Goal: Information Seeking & Learning: Learn about a topic

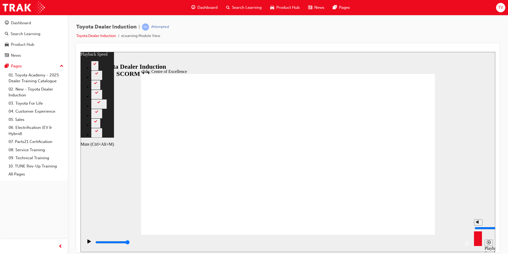
type input "12"
type input "9"
type input "12"
type input "9"
type input "13"
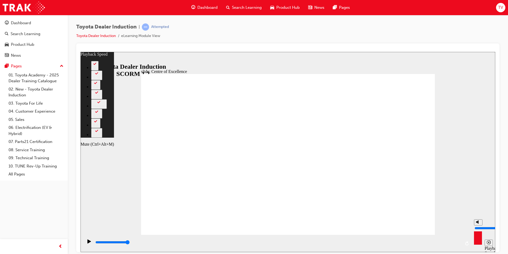
type input "8"
type input "13"
type input "8"
type input "13"
type input "7"
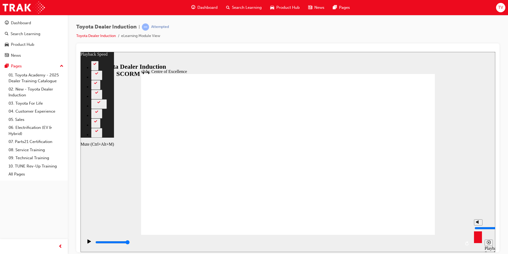
type input "13"
type input "7"
type input "14"
drag, startPoint x: 478, startPoint y: 218, endPoint x: 477, endPoint y: 223, distance: 5.0
type input "7"
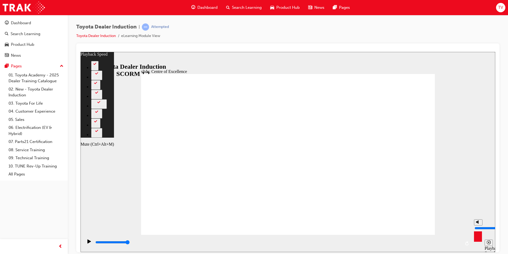
click at [477, 225] on input "volume" at bounding box center [492, 227] width 34 height 4
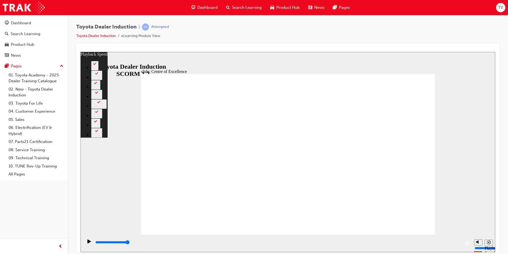
drag, startPoint x: 176, startPoint y: 223, endPoint x: 148, endPoint y: 220, distance: 27.9
type input "248"
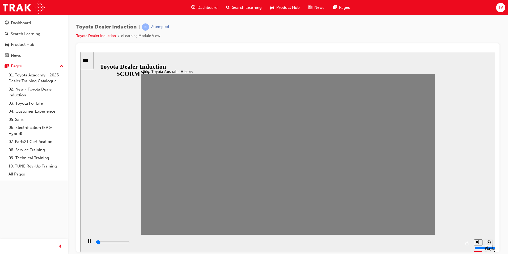
drag, startPoint x: 148, startPoint y: 157, endPoint x: 162, endPoint y: 159, distance: 13.6
type input "21800"
type input "8"
click at [477, 225] on input "volume" at bounding box center [492, 227] width 34 height 4
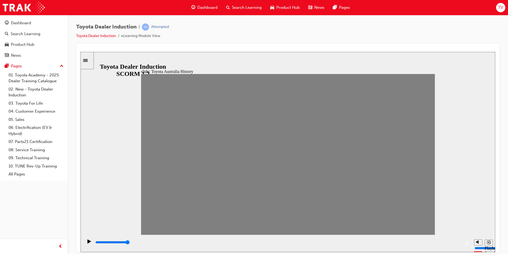
drag, startPoint x: 165, startPoint y: 157, endPoint x: 179, endPoint y: 157, distance: 13.6
drag, startPoint x: 178, startPoint y: 156, endPoint x: 189, endPoint y: 156, distance: 11.2
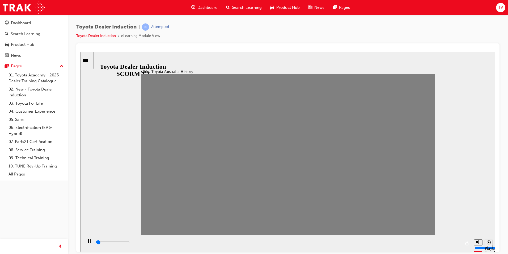
drag, startPoint x: 178, startPoint y: 155, endPoint x: 190, endPoint y: 155, distance: 12.5
drag, startPoint x: 192, startPoint y: 157, endPoint x: 201, endPoint y: 157, distance: 9.0
drag, startPoint x: 205, startPoint y: 156, endPoint x: 216, endPoint y: 157, distance: 11.0
drag, startPoint x: 219, startPoint y: 156, endPoint x: 229, endPoint y: 154, distance: 10.3
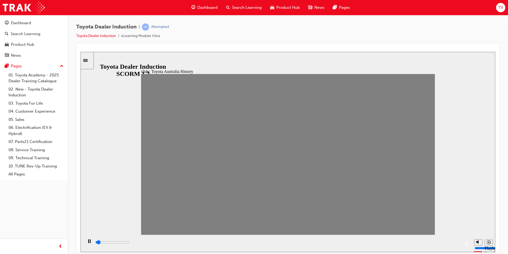
drag, startPoint x: 232, startPoint y: 156, endPoint x: 241, endPoint y: 158, distance: 9.5
drag, startPoint x: 231, startPoint y: 157, endPoint x: 246, endPoint y: 158, distance: 15.2
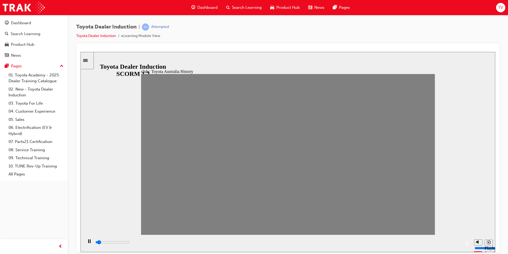
drag, startPoint x: 246, startPoint y: 157, endPoint x: 259, endPoint y: 159, distance: 13.2
drag, startPoint x: 260, startPoint y: 156, endPoint x: 273, endPoint y: 159, distance: 14.1
drag, startPoint x: 271, startPoint y: 156, endPoint x: 284, endPoint y: 156, distance: 12.5
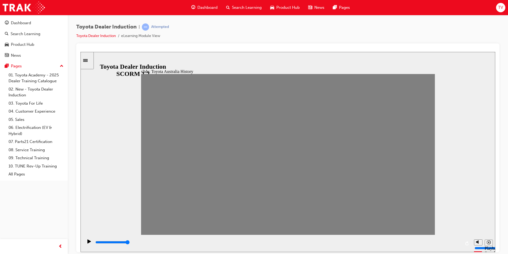
drag, startPoint x: 286, startPoint y: 156, endPoint x: 297, endPoint y: 157, distance: 10.2
drag, startPoint x: 299, startPoint y: 156, endPoint x: 310, endPoint y: 157, distance: 10.1
drag, startPoint x: 314, startPoint y: 157, endPoint x: 323, endPoint y: 159, distance: 10.0
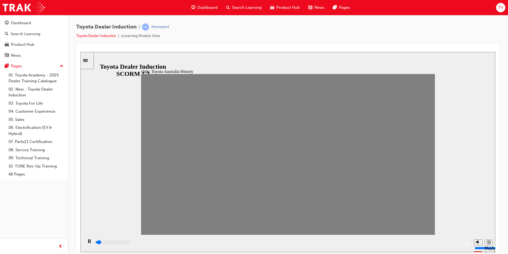
drag, startPoint x: 327, startPoint y: 157, endPoint x: 331, endPoint y: 163, distance: 7.5
drag, startPoint x: 340, startPoint y: 156, endPoint x: 351, endPoint y: 157, distance: 11.2
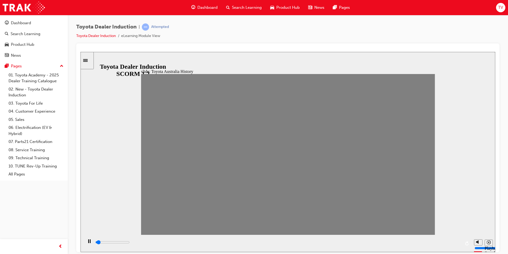
drag, startPoint x: 353, startPoint y: 157, endPoint x: 364, endPoint y: 156, distance: 10.9
drag, startPoint x: 369, startPoint y: 157, endPoint x: 379, endPoint y: 165, distance: 13.2
drag, startPoint x: 380, startPoint y: 157, endPoint x: 390, endPoint y: 158, distance: 9.7
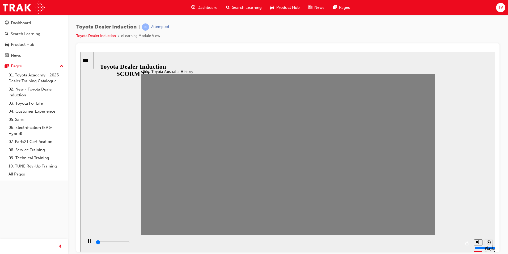
drag, startPoint x: 394, startPoint y: 156, endPoint x: 399, endPoint y: 161, distance: 7.0
drag, startPoint x: 408, startPoint y: 155, endPoint x: 416, endPoint y: 172, distance: 19.0
drag, startPoint x: 426, startPoint y: 157, endPoint x: 425, endPoint y: 164, distance: 7.1
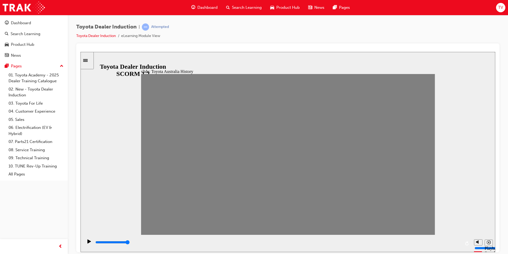
drag, startPoint x: 421, startPoint y: 155, endPoint x: 446, endPoint y: 170, distance: 29.4
click at [446, 170] on div "slide: Toyota Australia History Group Freeform 3 Freeform 1 Freeform 4 Freefor…" at bounding box center [288, 152] width 415 height 200
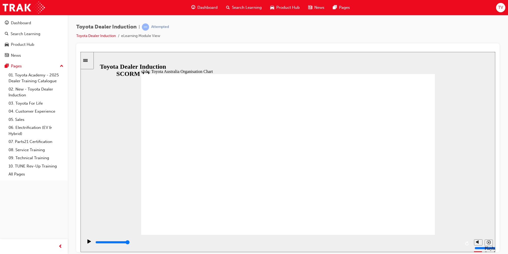
type input "2800"
radio input "true"
type input "5000"
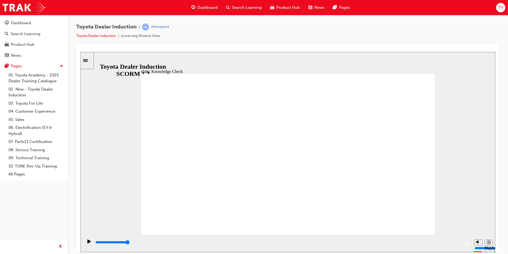
radio input "true"
type input "5000"
radio input "true"
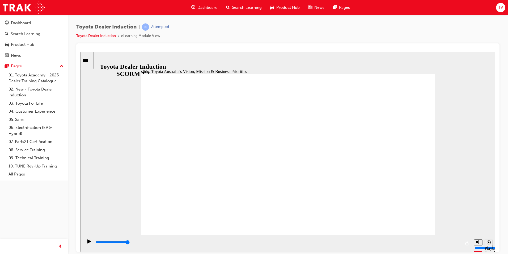
type input "5400"
type input "9"
type input "5400"
type input "10"
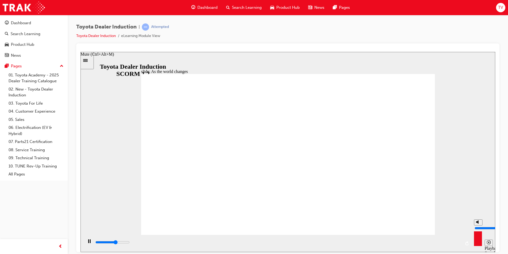
type input "5600"
drag, startPoint x: 479, startPoint y: 222, endPoint x: 479, endPoint y: 218, distance: 3.7
type input "10"
click at [479, 225] on input "volume" at bounding box center [492, 227] width 34 height 4
type input "9200"
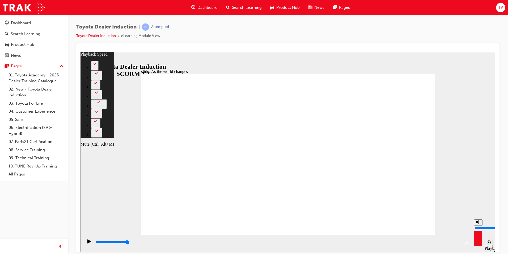
click at [478, 225] on input "volume" at bounding box center [492, 227] width 34 height 4
type input "44"
click at [87, 242] on icon "Play (Ctrl+Alt+P)" at bounding box center [88, 241] width 3 height 4
type input "9200"
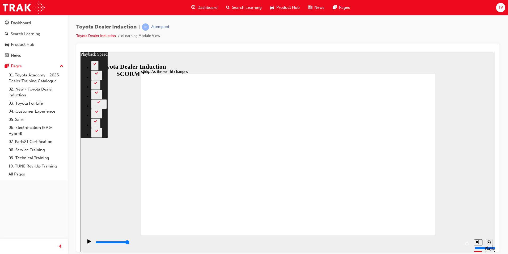
type input "104"
click at [85, 241] on div "Play (Ctrl+Alt+P)" at bounding box center [89, 243] width 9 height 9
type input "9200"
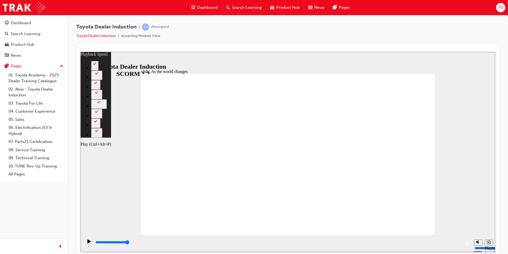
type input "128"
